Goal: Task Accomplishment & Management: Manage account settings

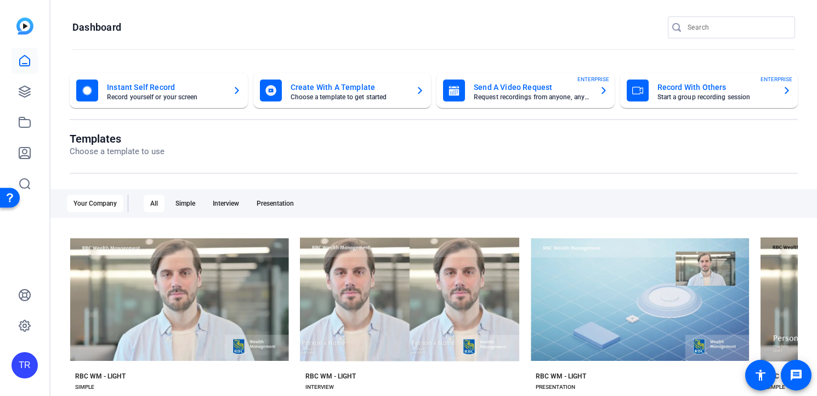
scroll to position [177, 0]
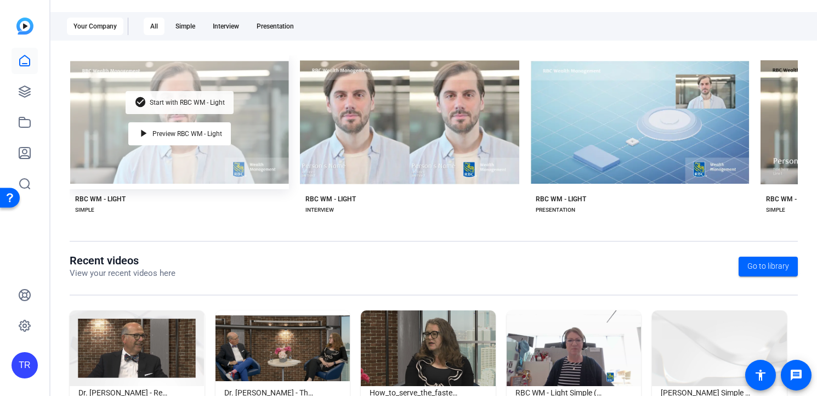
click at [192, 105] on div "check_circle Start with RBC WM - Light" at bounding box center [180, 102] width 108 height 23
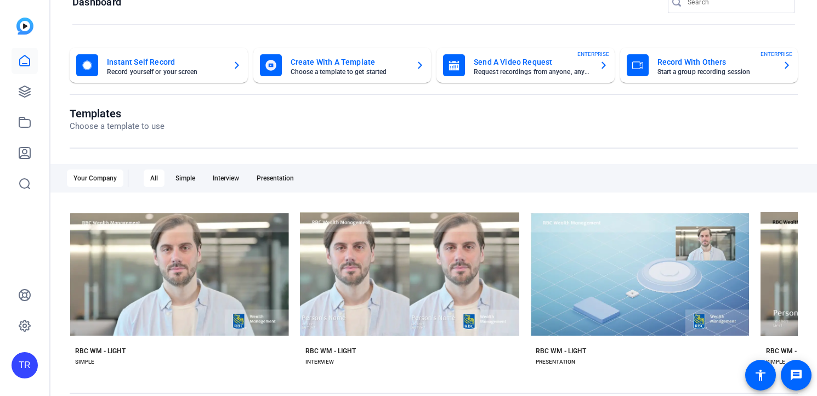
scroll to position [175, 0]
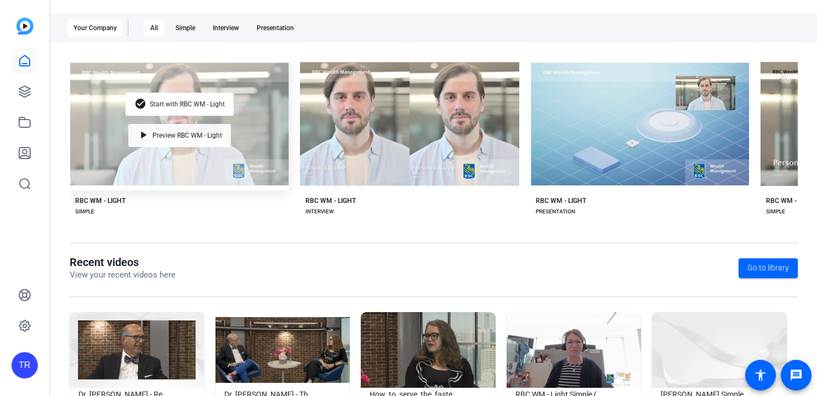
click at [192, 128] on div "play_arrow Preview RBC WM - Light" at bounding box center [179, 135] width 102 height 23
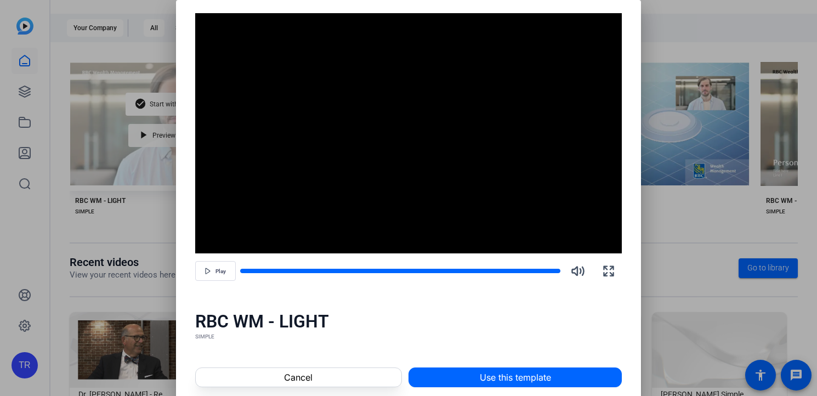
scroll to position [0, 0]
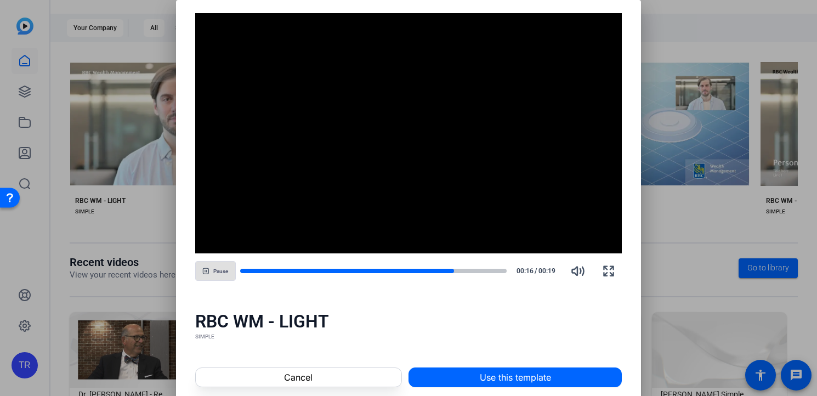
click at [216, 267] on span "Pause" at bounding box center [220, 270] width 15 height 8
click at [277, 379] on span at bounding box center [299, 377] width 206 height 26
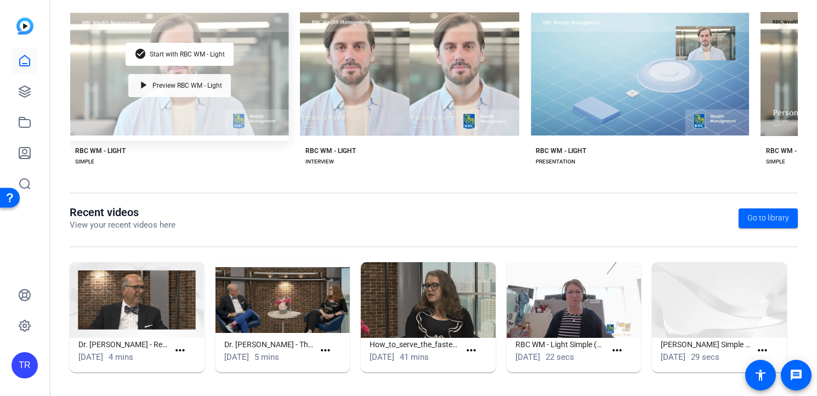
click at [140, 88] on mat-icon "play_arrow" at bounding box center [143, 85] width 13 height 13
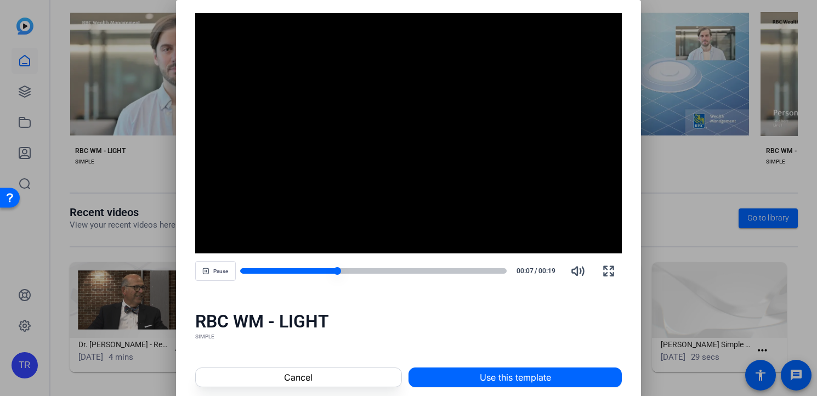
drag, startPoint x: 326, startPoint y: 271, endPoint x: 421, endPoint y: 272, distance: 94.8
click at [426, 272] on div at bounding box center [373, 271] width 267 height 8
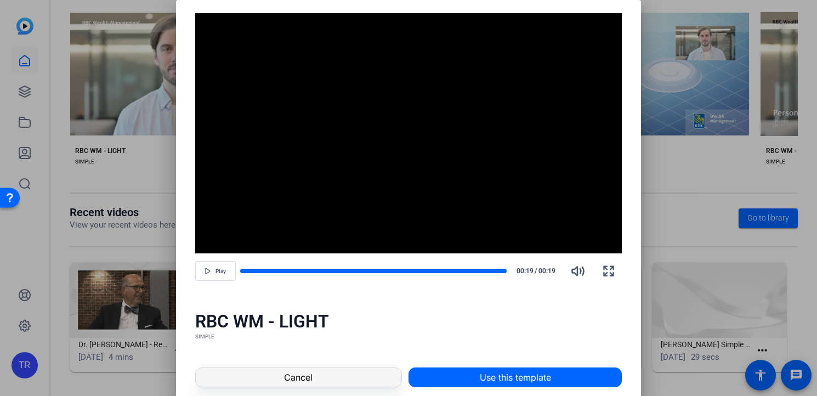
click at [305, 373] on span "Cancel" at bounding box center [298, 377] width 29 height 13
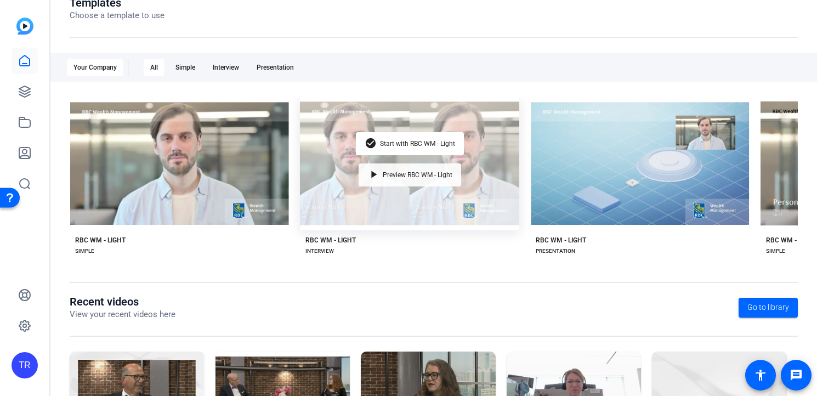
click at [396, 172] on span "Preview RBC WM - Light" at bounding box center [418, 175] width 70 height 7
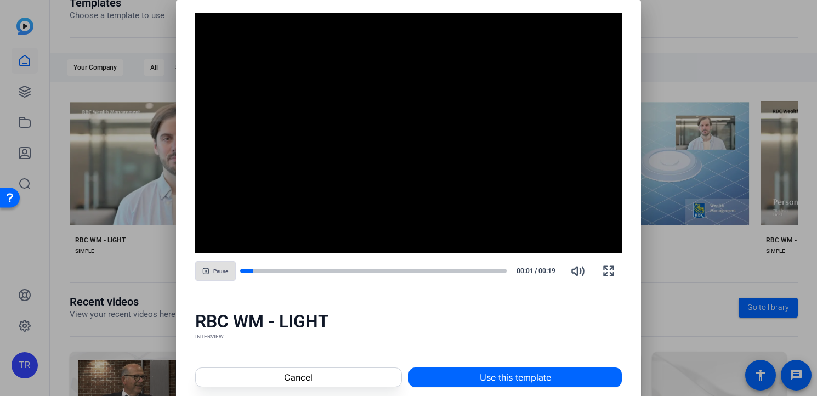
click at [224, 271] on span "Pause" at bounding box center [220, 271] width 15 height 7
click at [140, 289] on div at bounding box center [408, 198] width 817 height 396
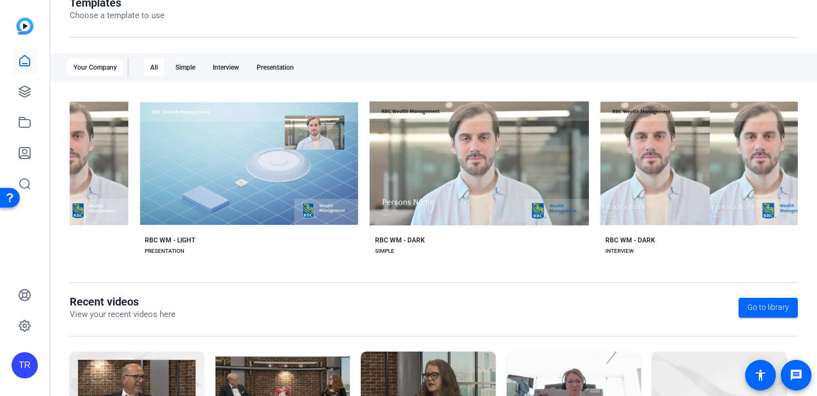
scroll to position [0, 522]
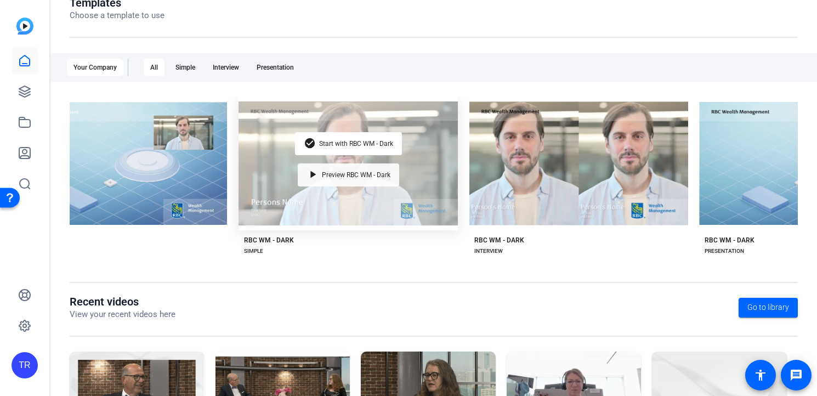
click at [324, 176] on div "play_arrow Preview RBC WM - Dark" at bounding box center [348, 174] width 101 height 23
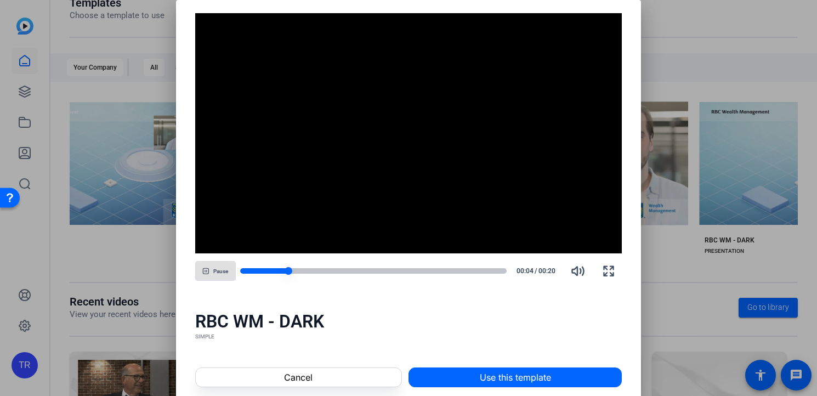
click at [455, 271] on div at bounding box center [373, 270] width 267 height 5
click at [398, 269] on div at bounding box center [356, 270] width 232 height 5
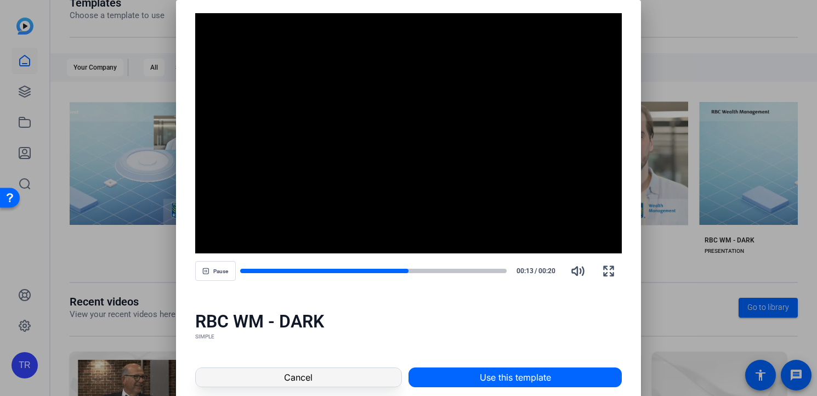
click at [339, 364] on span at bounding box center [299, 377] width 206 height 26
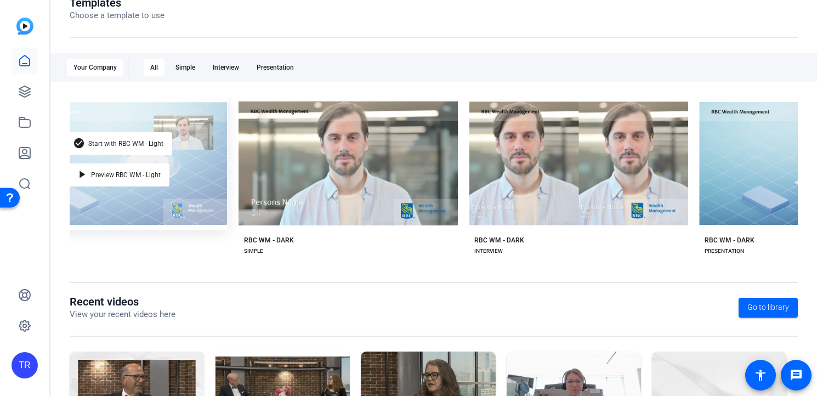
click at [177, 200] on div "check_circle Start with RBC WM - Light play_arrow Preview RBC WM - Light" at bounding box center [117, 163] width 219 height 134
click at [144, 163] on div "play_arrow Preview RBC WM - Light" at bounding box center [118, 174] width 102 height 23
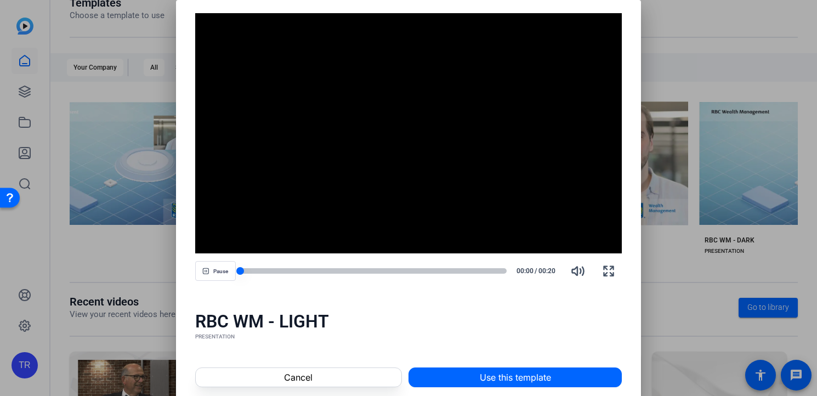
click at [497, 267] on div at bounding box center [373, 271] width 267 height 8
click at [249, 33] on video "Video Player" at bounding box center [408, 133] width 427 height 240
drag, startPoint x: 229, startPoint y: 34, endPoint x: 253, endPoint y: 62, distance: 37.3
click at [253, 62] on video "Video Player" at bounding box center [408, 133] width 427 height 240
drag, startPoint x: 505, startPoint y: 270, endPoint x: 436, endPoint y: 270, distance: 69.1
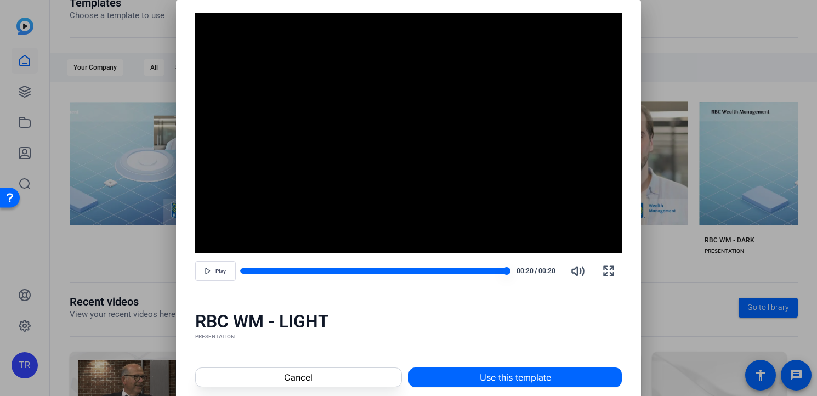
click at [436, 270] on div at bounding box center [373, 271] width 267 height 8
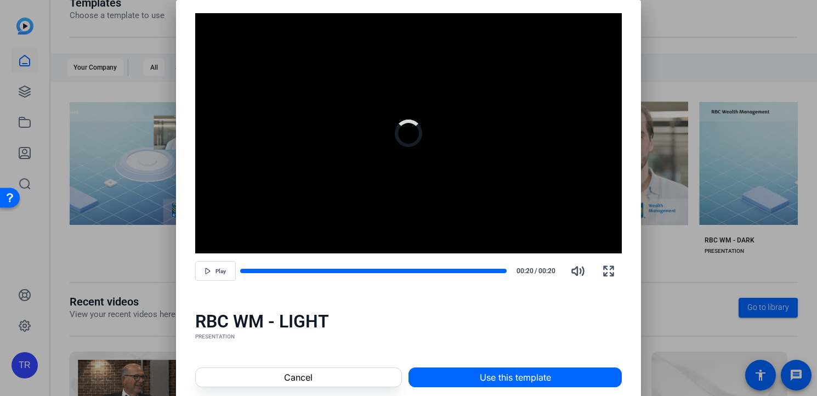
click at [340, 160] on video "Video Player" at bounding box center [408, 133] width 427 height 240
drag, startPoint x: 346, startPoint y: 172, endPoint x: 438, endPoint y: 217, distance: 102.7
click at [438, 217] on video "Video Player" at bounding box center [408, 133] width 427 height 240
click at [273, 364] on span at bounding box center [299, 377] width 206 height 26
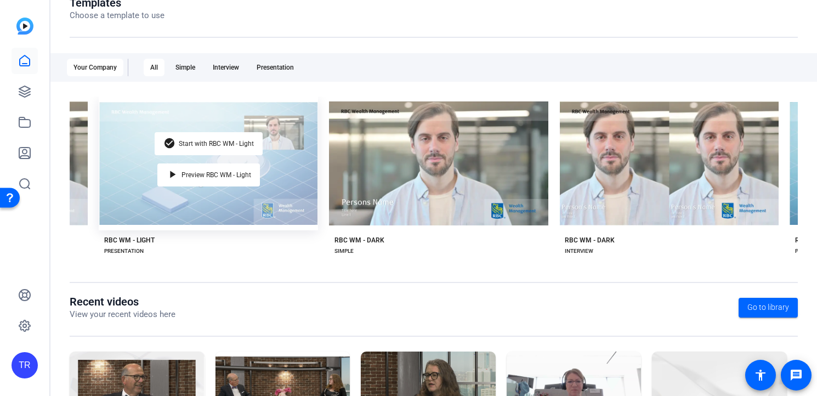
scroll to position [0, 426]
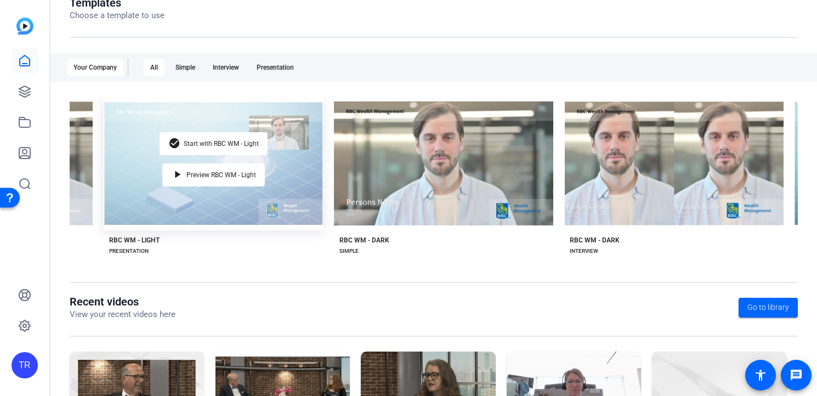
click at [175, 152] on div "check_circle Start with RBC WM - Light play_arrow Preview RBC WM - Light" at bounding box center [213, 163] width 219 height 134
click at [181, 145] on div "check_circle Start with RBC WM - Light" at bounding box center [214, 143] width 108 height 23
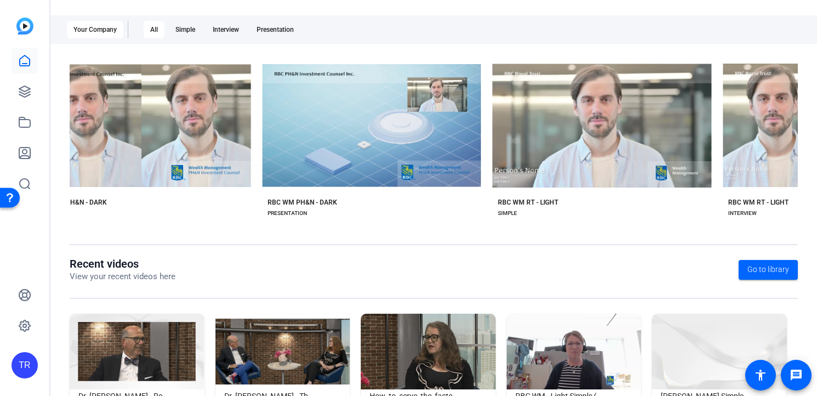
scroll to position [0, 3720]
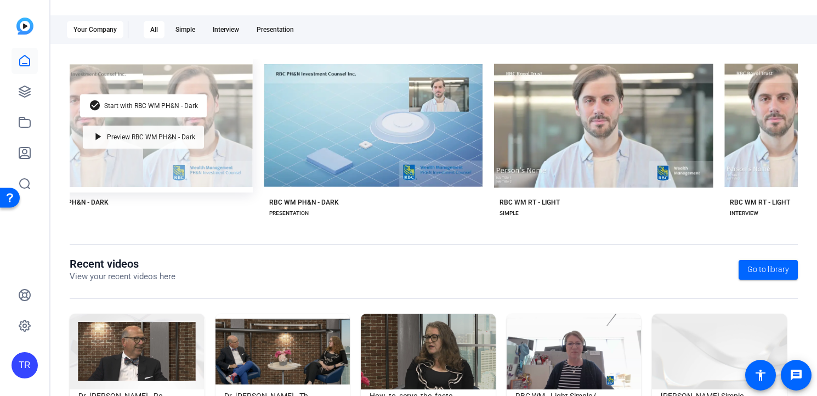
click at [141, 134] on span "Preview RBC WM PH&N - Dark" at bounding box center [151, 137] width 88 height 7
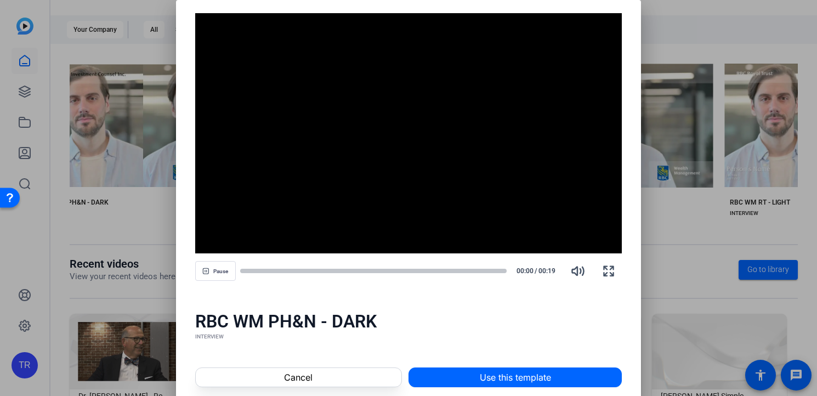
click at [463, 266] on div "Pause 00:00 / 00:19" at bounding box center [408, 271] width 427 height 26
click at [463, 272] on div at bounding box center [373, 270] width 267 height 5
drag, startPoint x: 506, startPoint y: 271, endPoint x: 409, endPoint y: 270, distance: 97.0
click at [409, 270] on div at bounding box center [373, 271] width 267 height 8
click at [352, 379] on span at bounding box center [299, 377] width 206 height 26
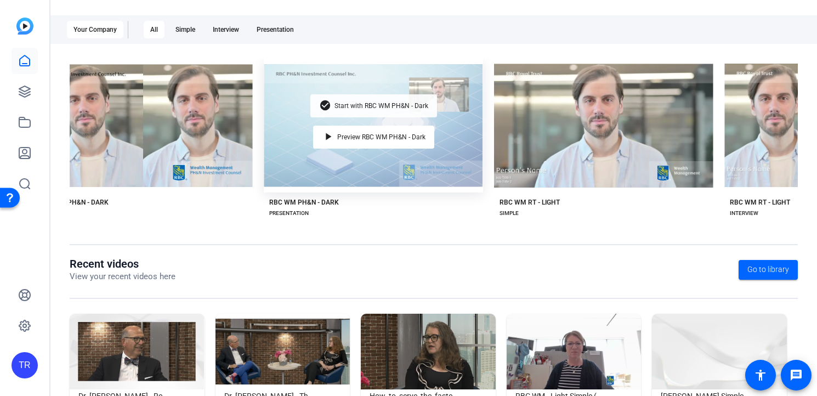
click at [398, 110] on div "check_circle Start with RBC WM PH&N - Dark" at bounding box center [373, 105] width 127 height 23
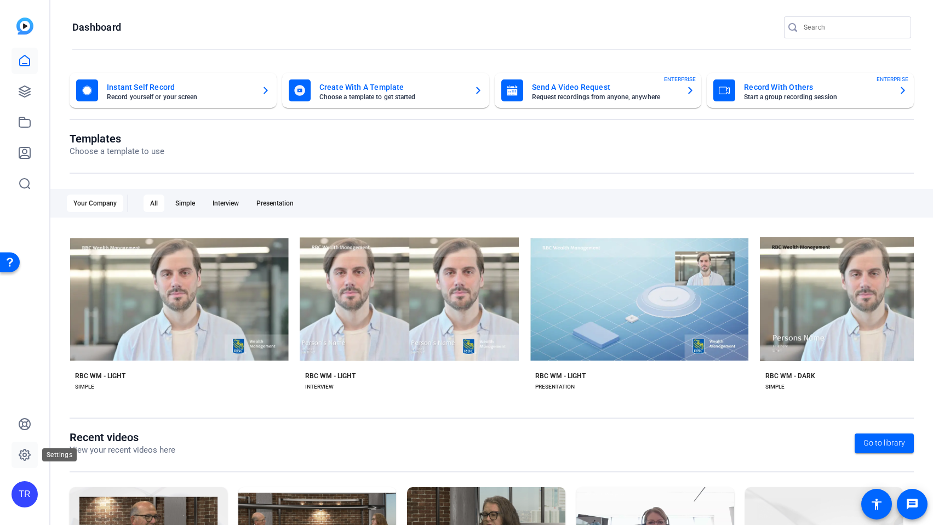
click at [24, 455] on icon at bounding box center [24, 454] width 13 height 13
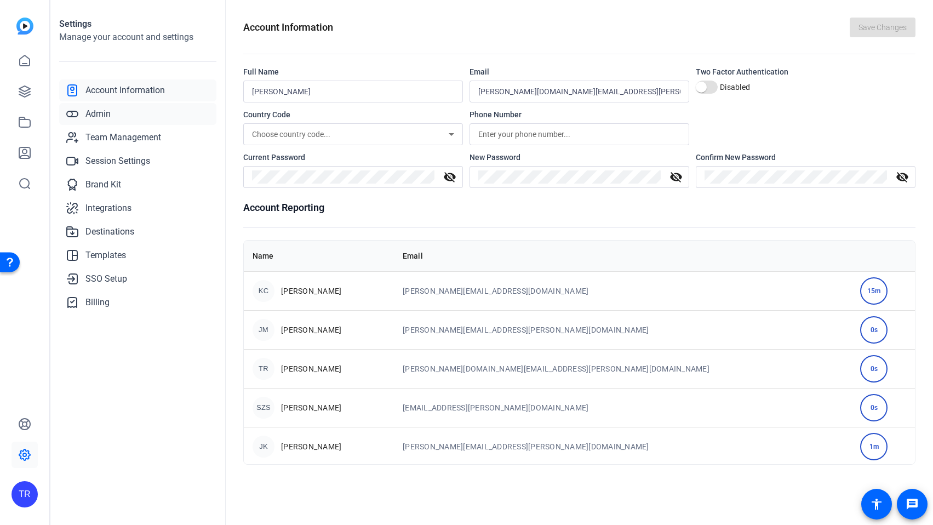
click at [92, 112] on span "Admin" at bounding box center [98, 113] width 25 height 13
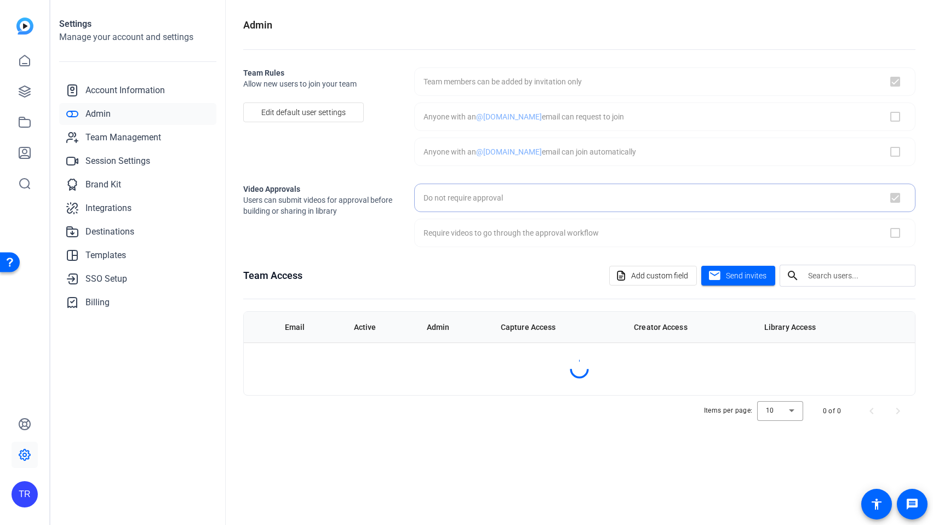
checkbox input "true"
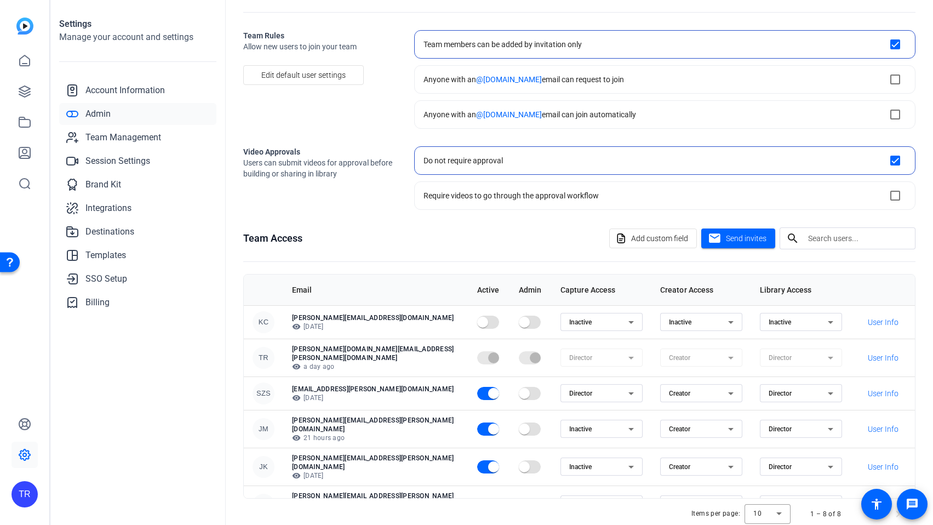
scroll to position [59, 0]
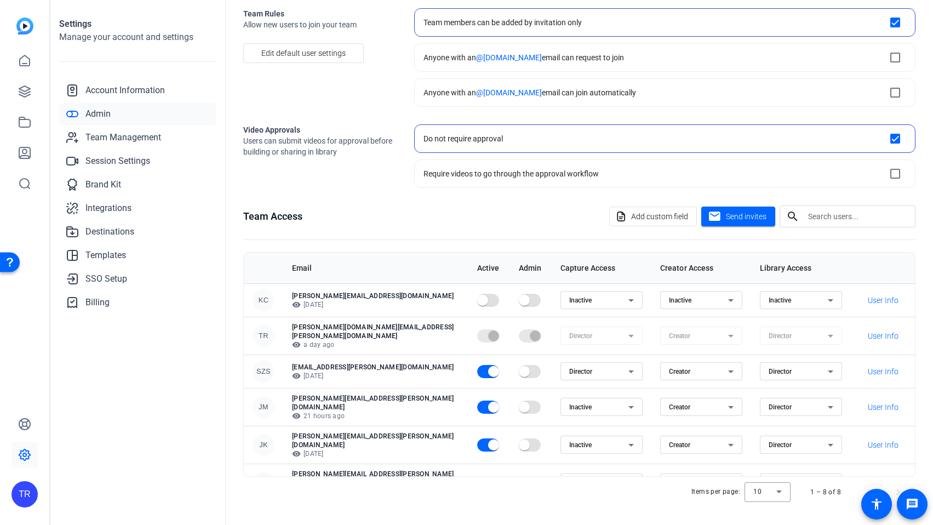
click at [625, 402] on icon at bounding box center [631, 407] width 13 height 13
click at [559, 424] on mat-option "Director" at bounding box center [551, 423] width 82 height 18
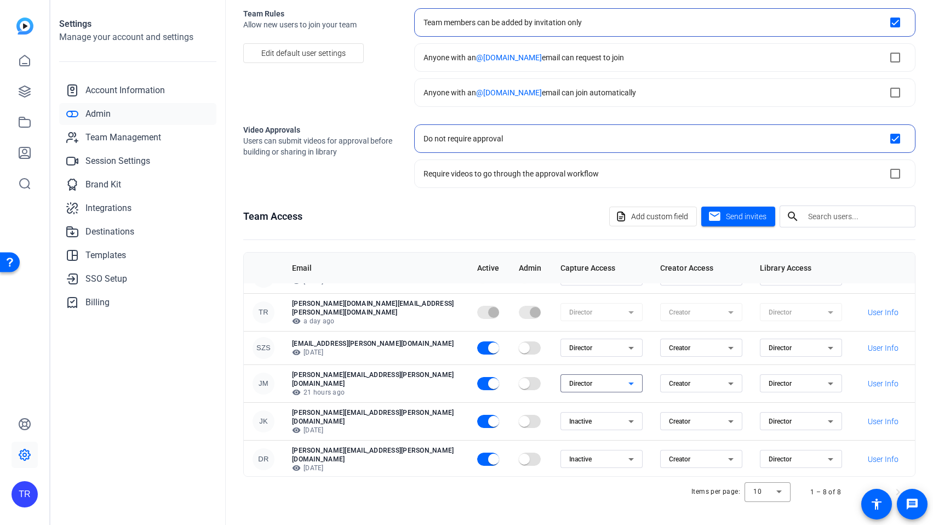
scroll to position [0, 0]
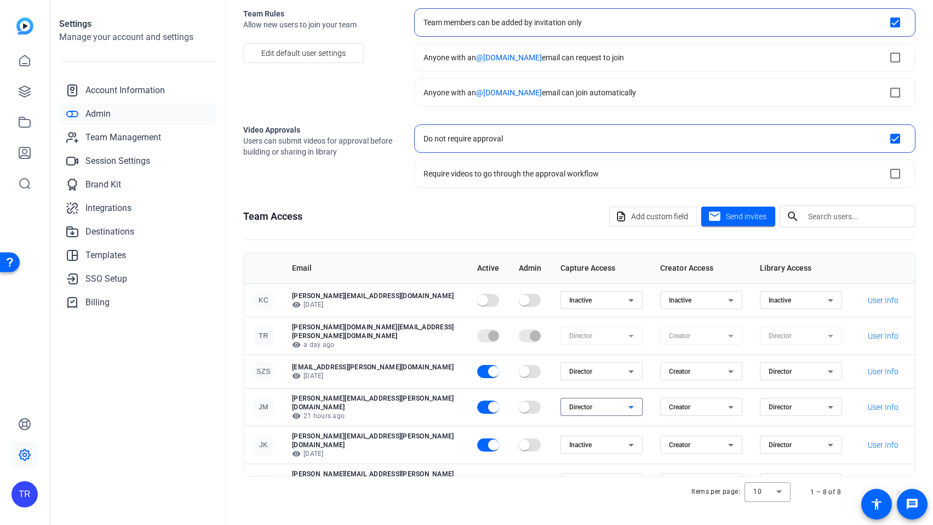
click at [625, 366] on icon at bounding box center [631, 371] width 13 height 13
click at [545, 408] on mat-option "Inactive" at bounding box center [551, 407] width 82 height 18
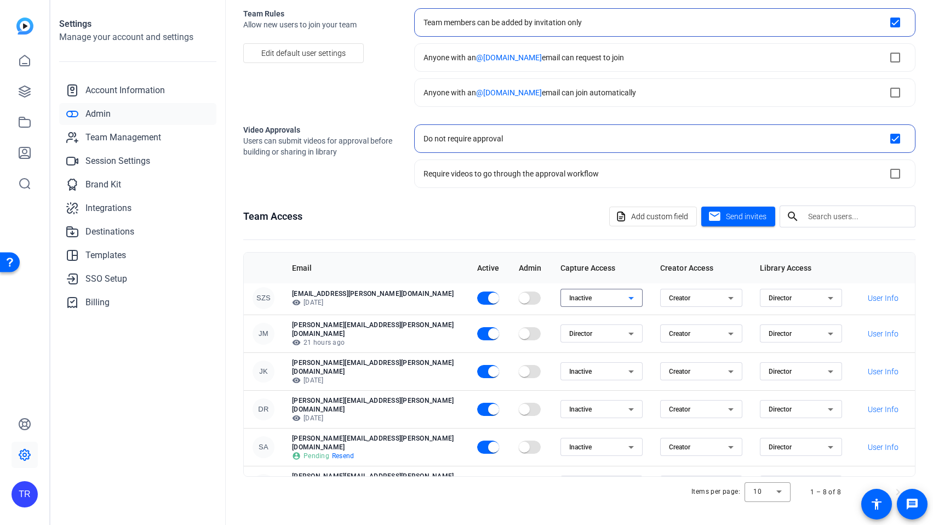
scroll to position [74, 0]
click at [625, 478] on icon at bounding box center [631, 484] width 13 height 13
click at [545, 500] on mat-option "Inactive" at bounding box center [551, 500] width 82 height 18
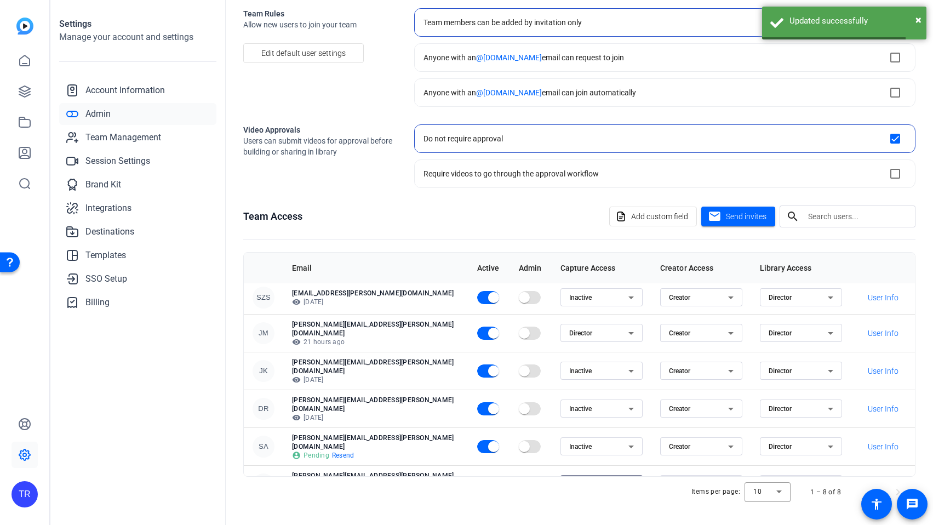
click at [629, 370] on icon at bounding box center [631, 371] width 5 height 3
click at [570, 383] on mat-option "Director" at bounding box center [551, 382] width 82 height 18
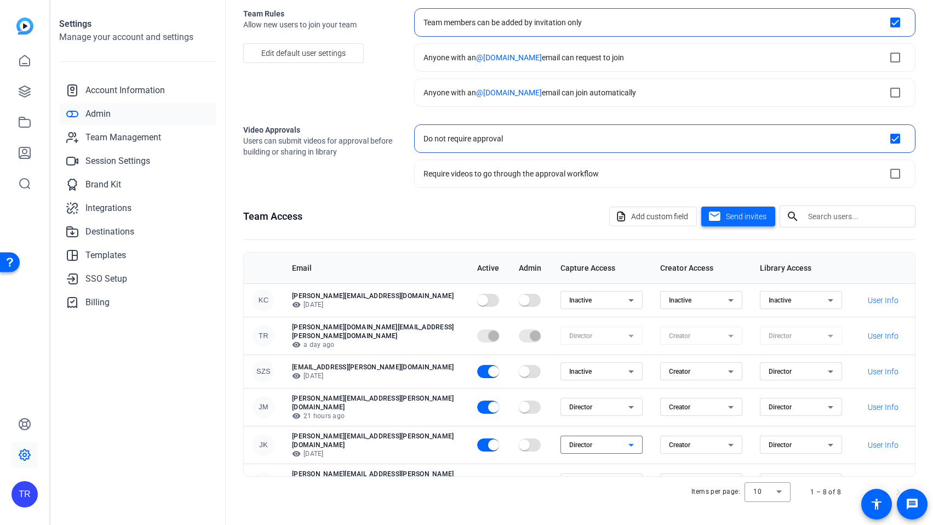
scroll to position [0, 0]
